Goal: Task Accomplishment & Management: Complete application form

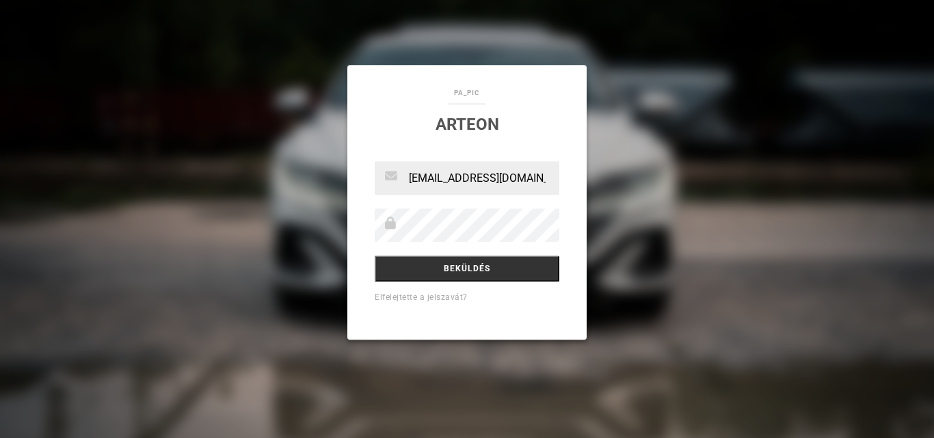
type input "[EMAIL_ADDRESS][DOMAIN_NAME]"
click at [425, 275] on input "Beküldés" at bounding box center [467, 269] width 185 height 26
